Goal: Navigation & Orientation: Find specific page/section

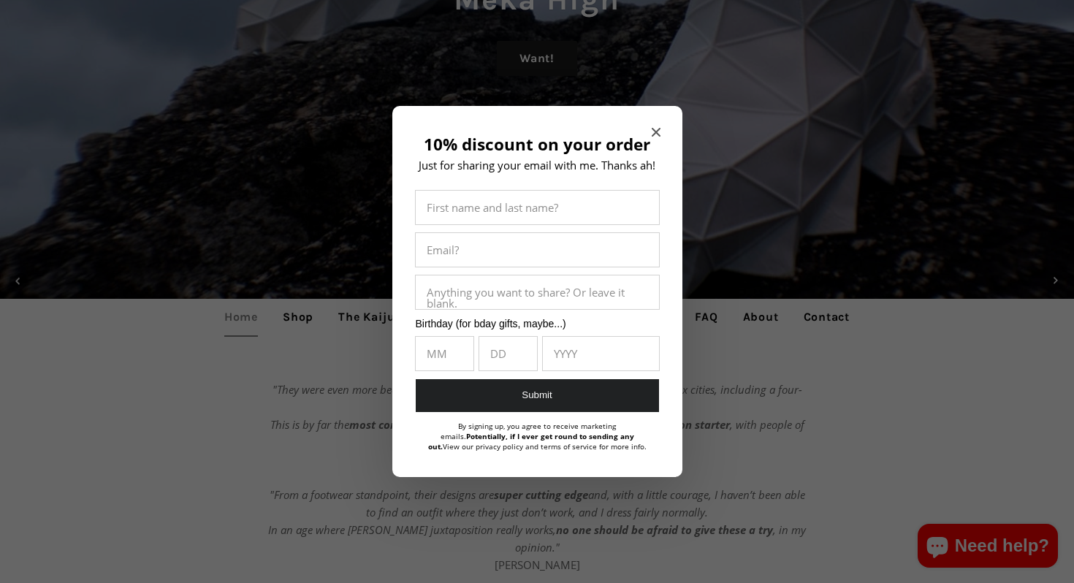
scroll to position [248, 0]
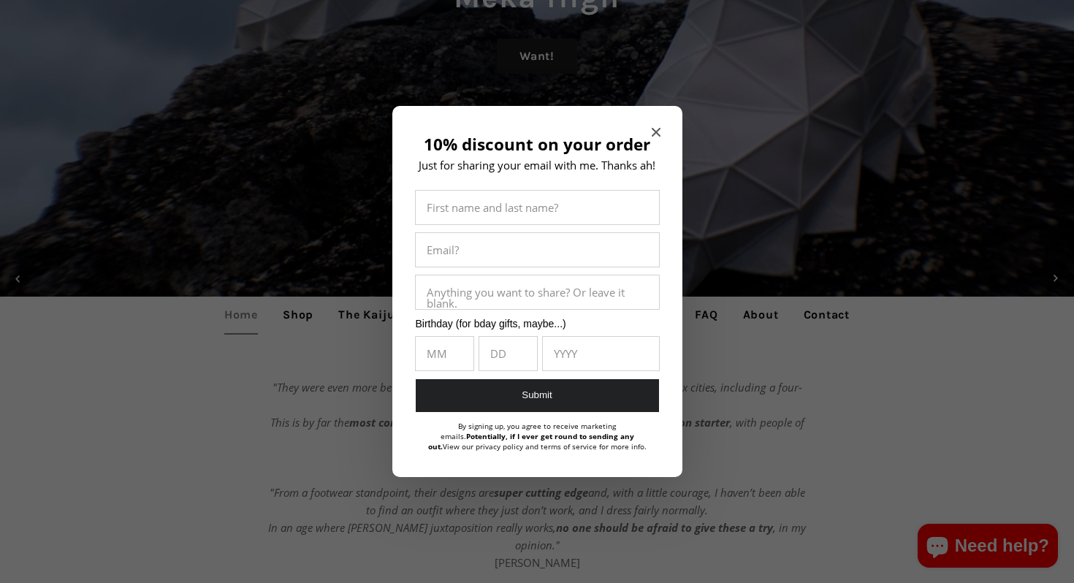
click at [658, 129] on icon "Close modal" at bounding box center [655, 132] width 9 height 9
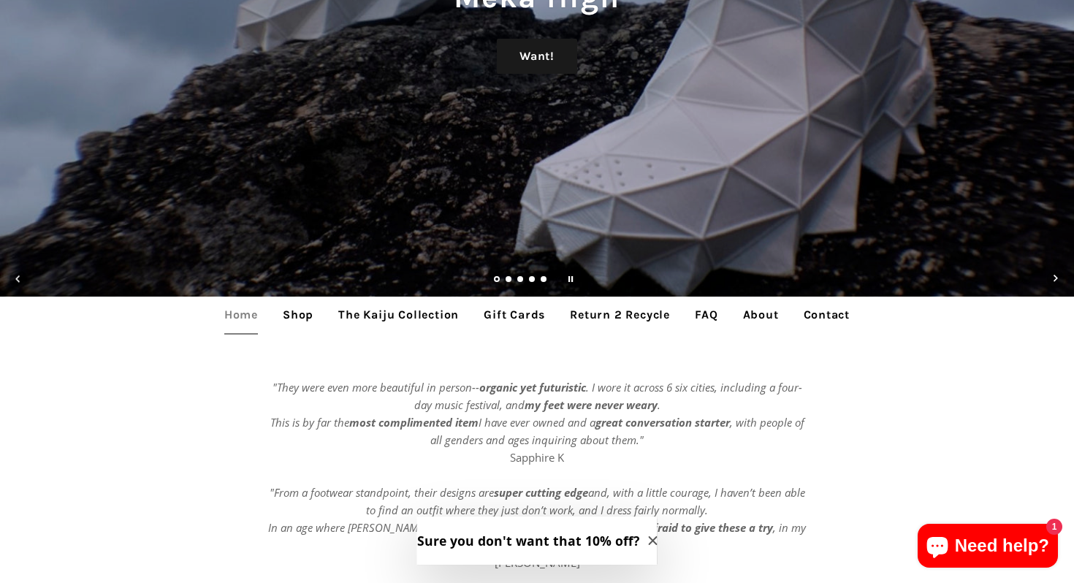
click at [300, 321] on link "Shop" at bounding box center [298, 315] width 53 height 37
click at [300, 317] on link "Shop" at bounding box center [298, 315] width 53 height 37
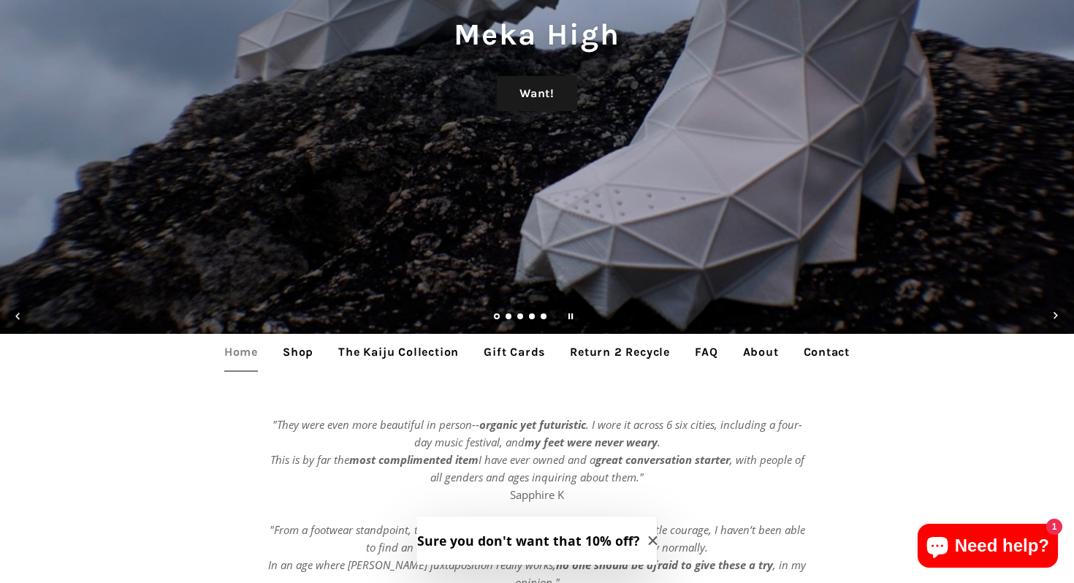
scroll to position [215, 0]
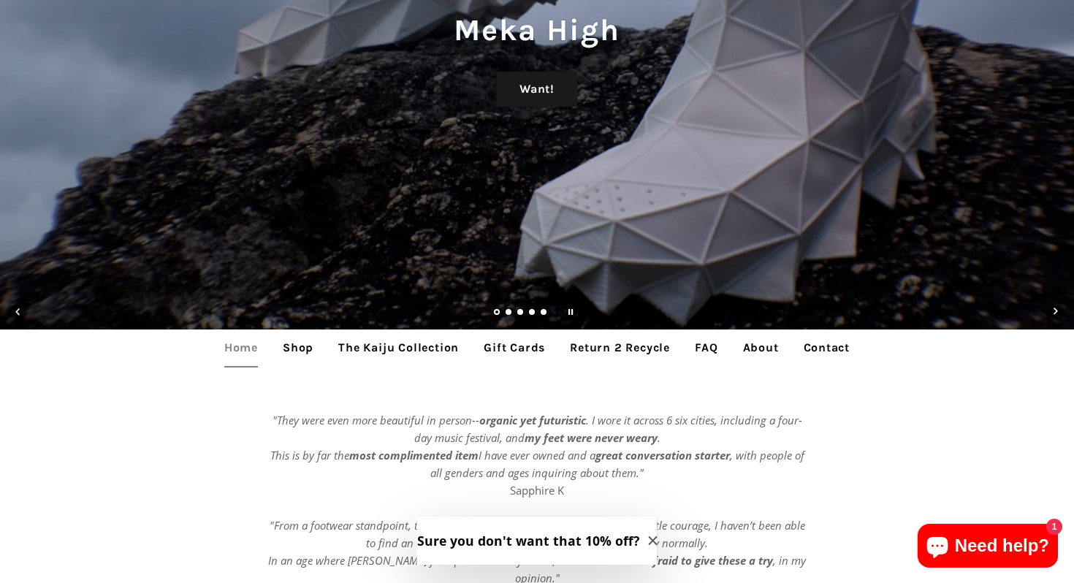
click at [436, 348] on link "The Kaiju Collection" at bounding box center [398, 347] width 142 height 37
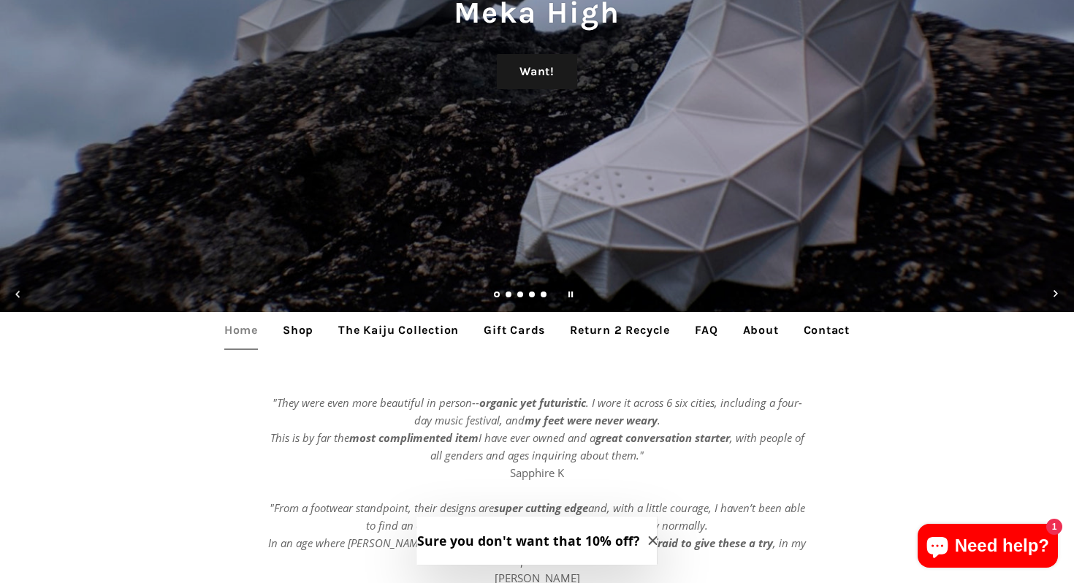
scroll to position [234, 0]
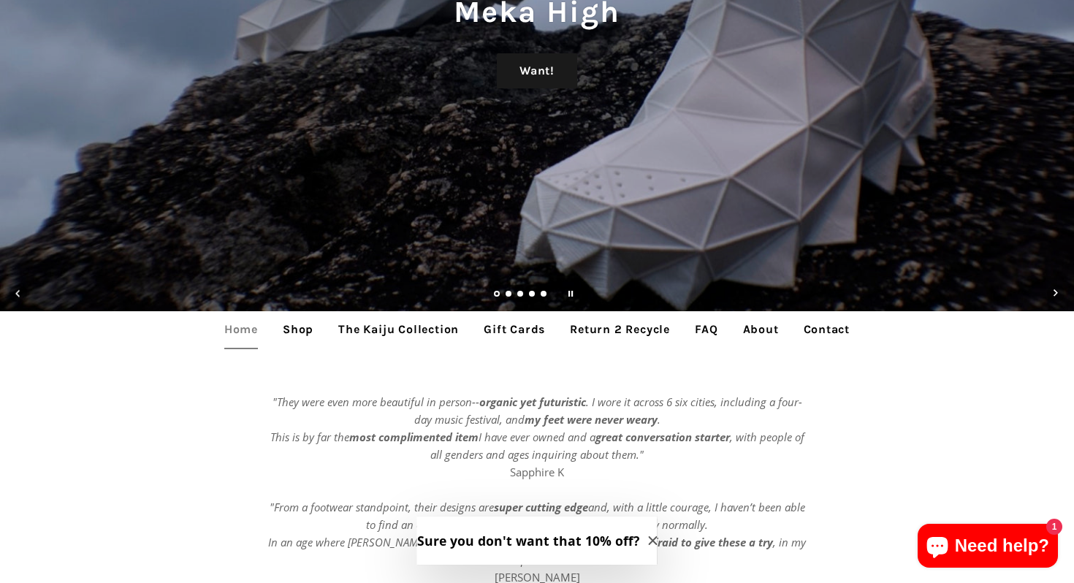
click at [766, 326] on link "About" at bounding box center [761, 329] width 58 height 37
